Goal: Check status: Check status

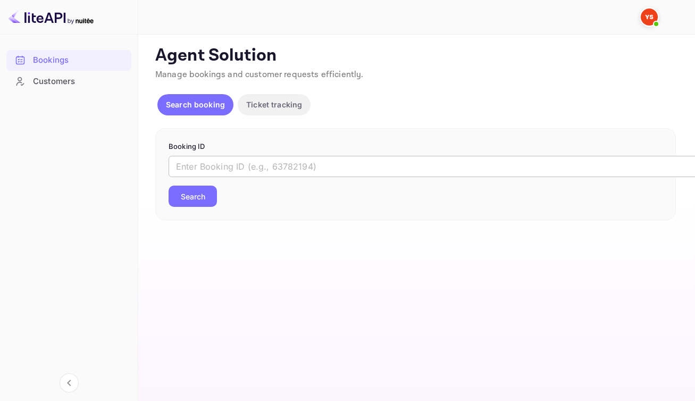
click at [337, 173] on input "text" at bounding box center [433, 166] width 531 height 21
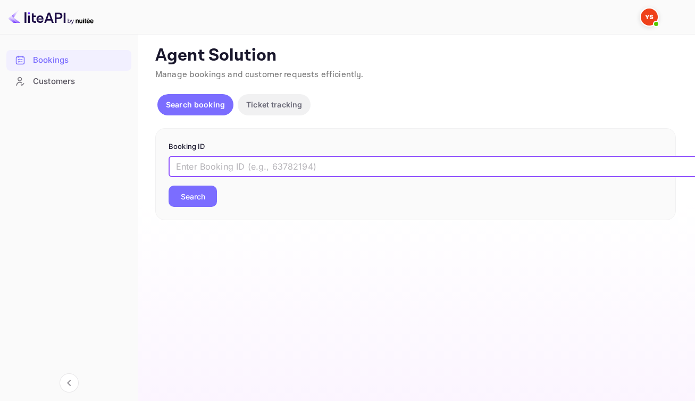
paste input "9139875"
type input "9139875"
click at [216, 207] on button "Search" at bounding box center [192, 195] width 48 height 21
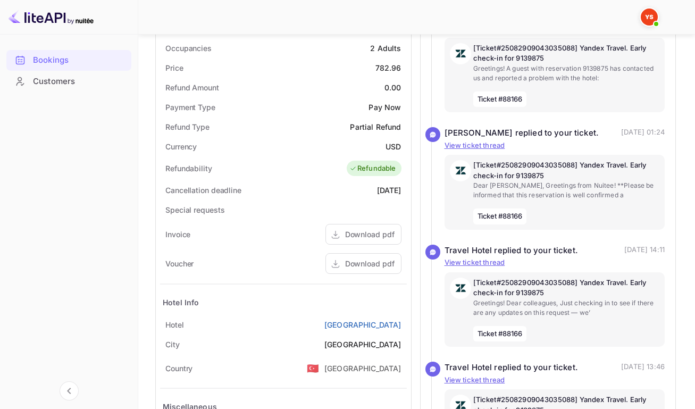
scroll to position [342, 0]
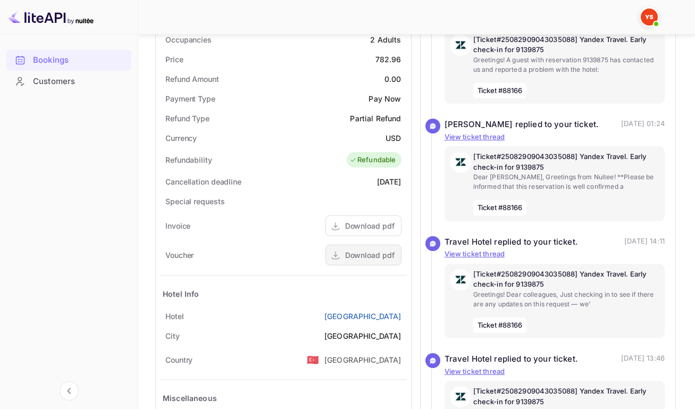
click at [337, 261] on icon at bounding box center [335, 255] width 11 height 11
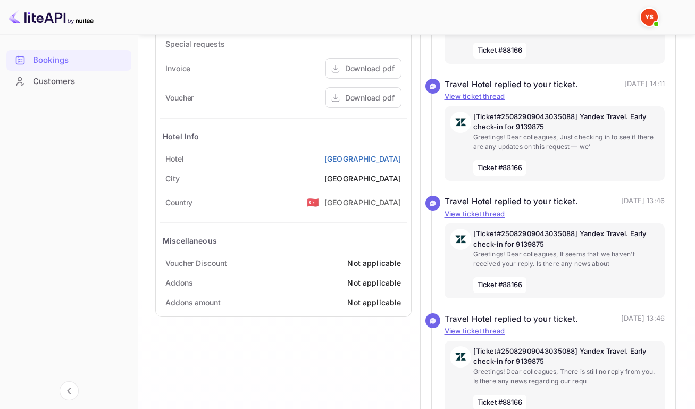
scroll to position [488, 0]
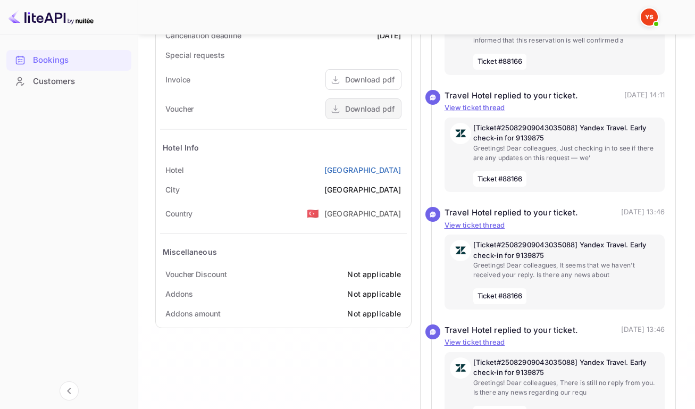
click at [345, 114] on div "Download pdf" at bounding box center [369, 108] width 49 height 11
